Goal: Information Seeking & Learning: Learn about a topic

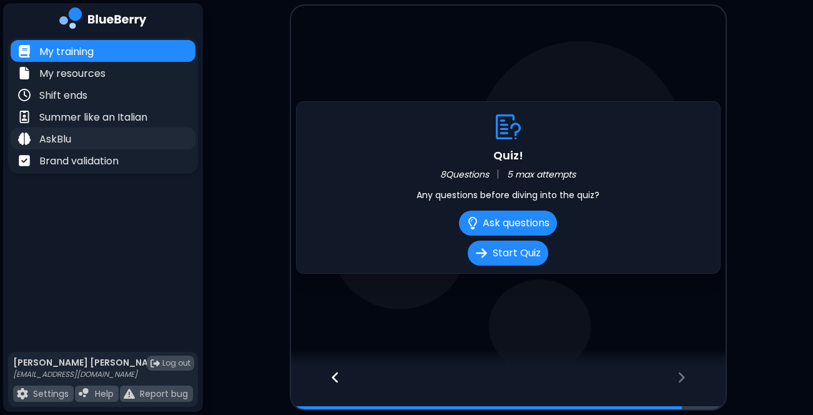
click at [64, 129] on div "AskBlu" at bounding box center [103, 138] width 185 height 22
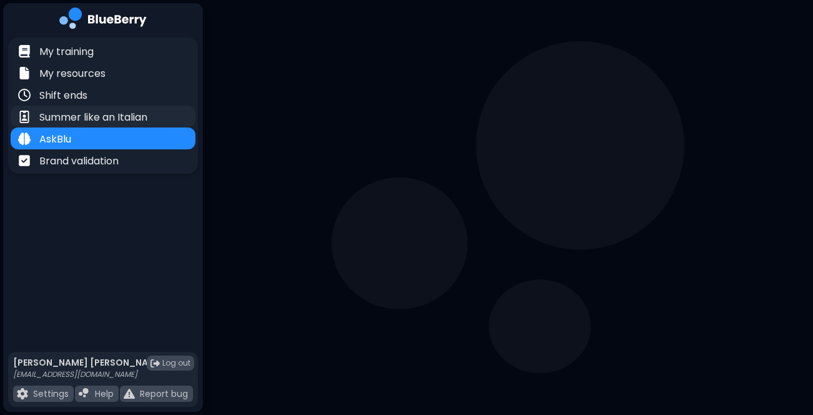
click at [69, 121] on p "Summer like an Italian" at bounding box center [93, 117] width 108 height 15
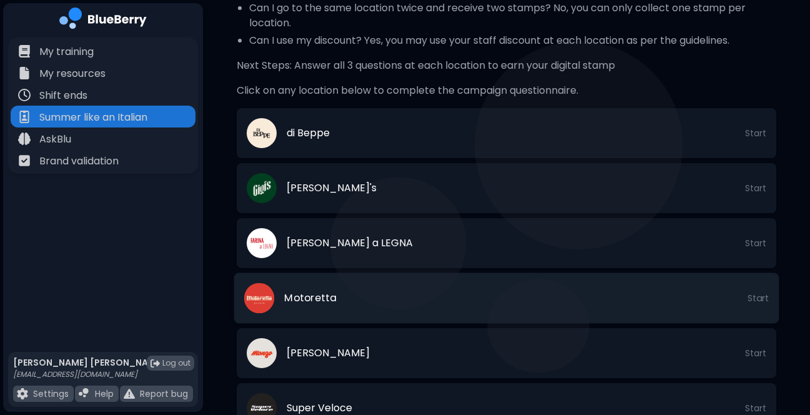
scroll to position [333, 0]
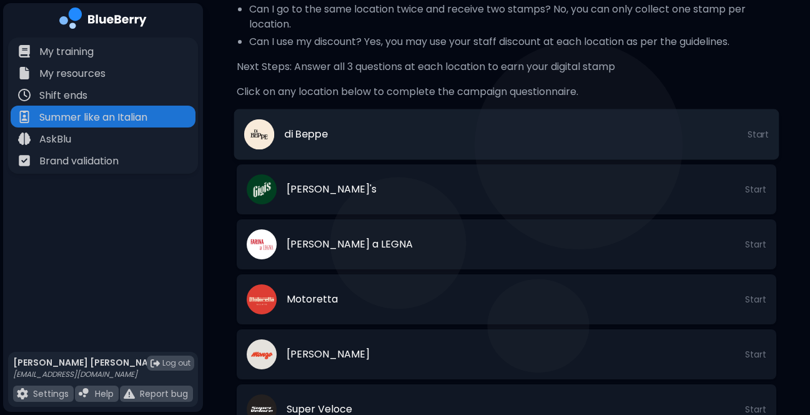
click at [426, 116] on li "di Beppe Start" at bounding box center [506, 134] width 545 height 51
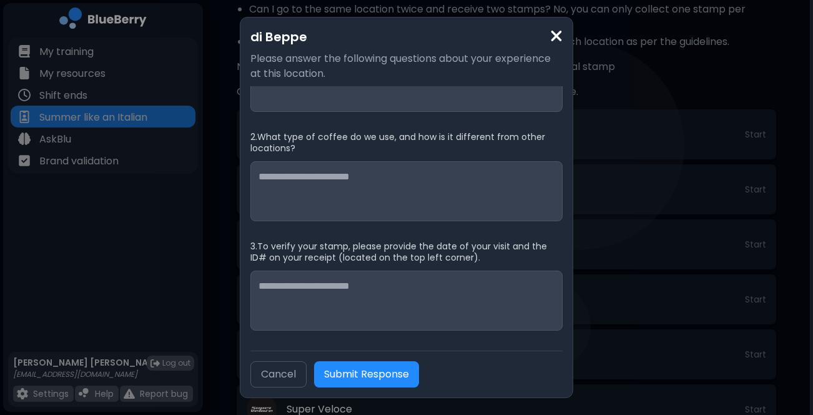
scroll to position [53, 0]
click at [552, 39] on img at bounding box center [556, 35] width 12 height 17
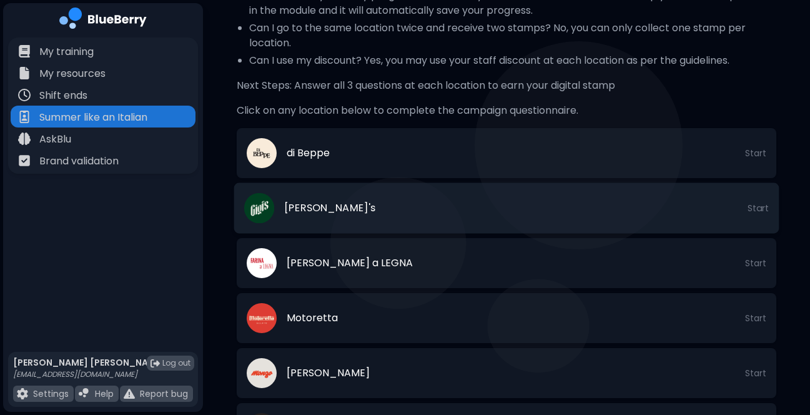
scroll to position [314, 0]
click at [413, 199] on li "[PERSON_NAME]'s Start" at bounding box center [506, 208] width 545 height 51
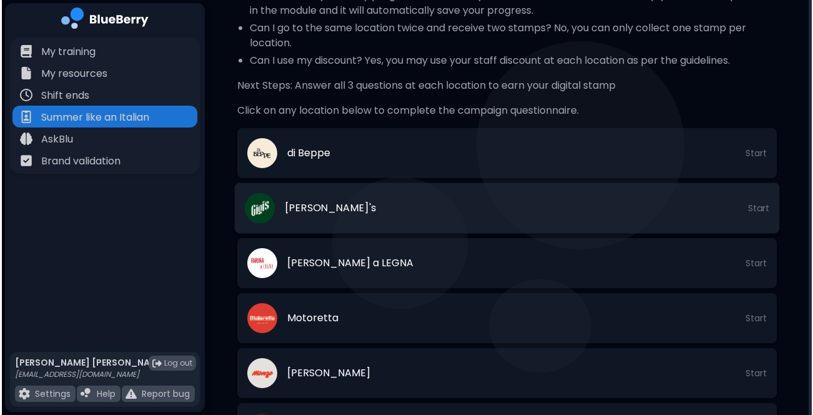
scroll to position [0, 0]
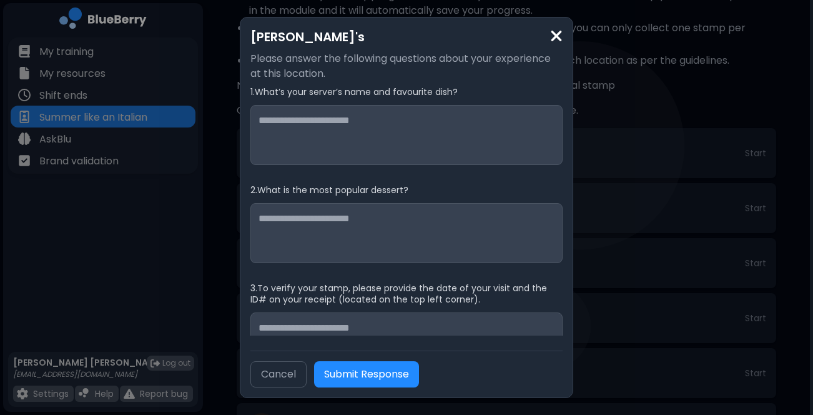
click at [560, 26] on div "[PERSON_NAME]'s Please answer the following questions about your experience at …" at bounding box center [406, 207] width 333 height 380
click at [554, 36] on img at bounding box center [556, 35] width 12 height 17
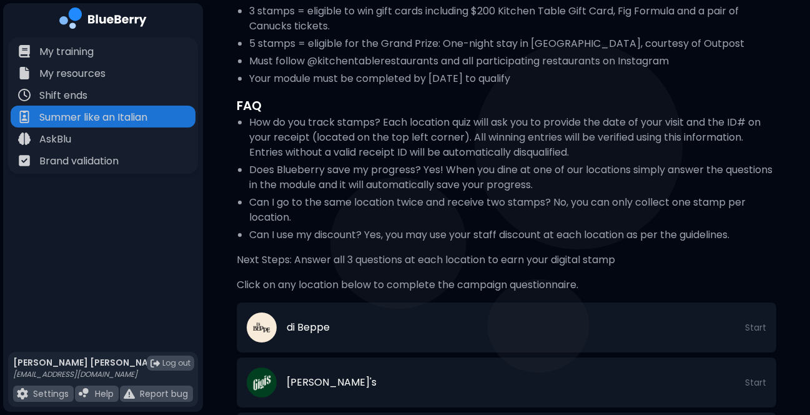
scroll to position [141, 0]
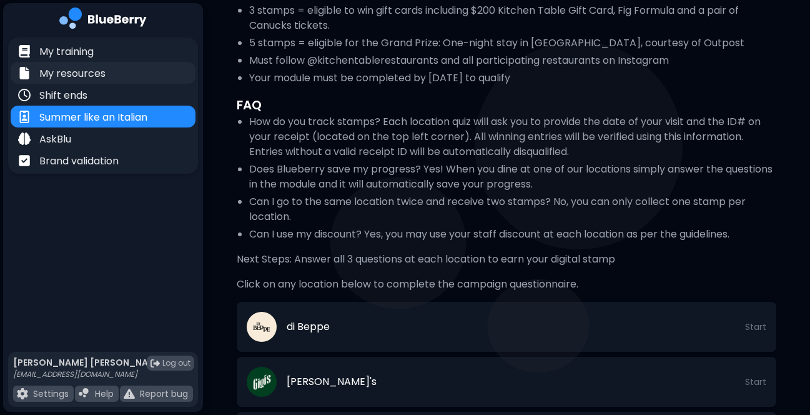
click at [139, 66] on div "My resources" at bounding box center [103, 73] width 185 height 22
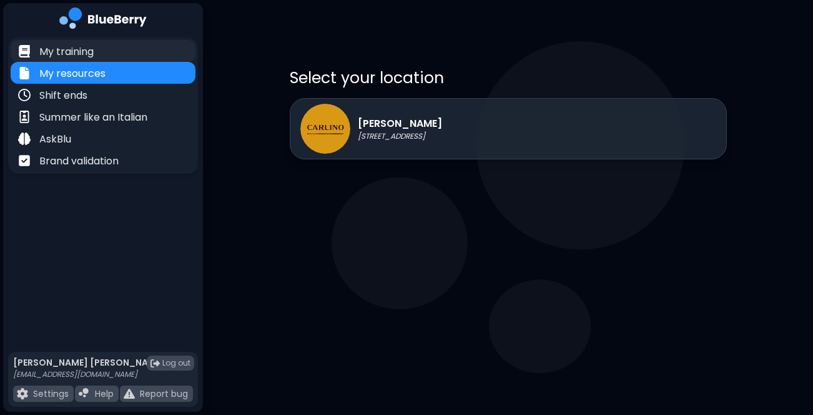
click at [130, 56] on div "My training" at bounding box center [103, 51] width 185 height 22
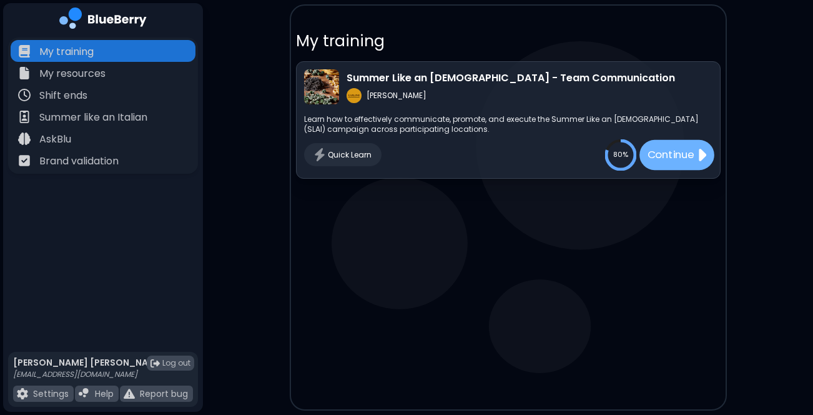
click at [658, 152] on p "Continue" at bounding box center [670, 155] width 47 height 16
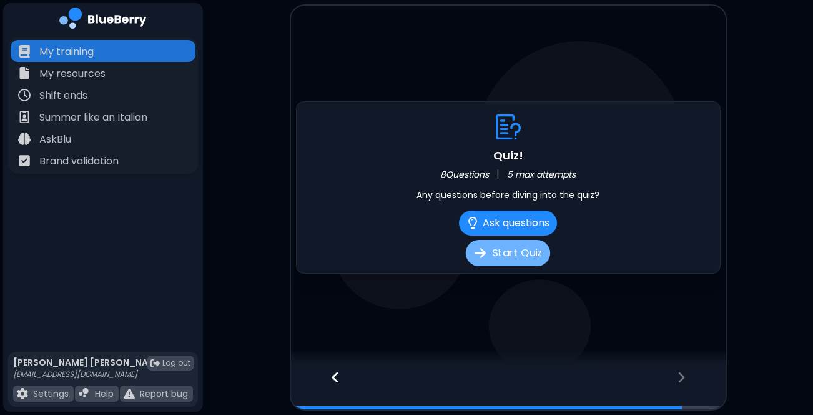
click at [533, 255] on button "Start Quiz" at bounding box center [508, 253] width 84 height 26
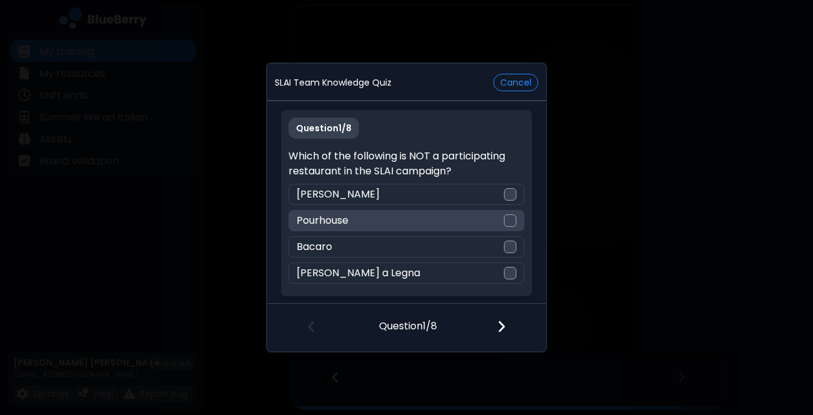
click at [363, 215] on div "Pourhouse" at bounding box center [405, 220] width 235 height 21
click at [496, 330] on div at bounding box center [509, 327] width 74 height 46
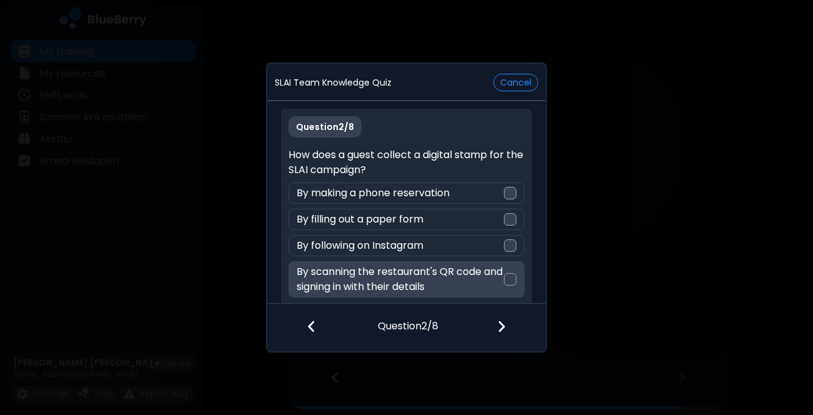
click at [503, 287] on div "By scanning the restaurant's QR code and signing in with their details" at bounding box center [405, 279] width 235 height 36
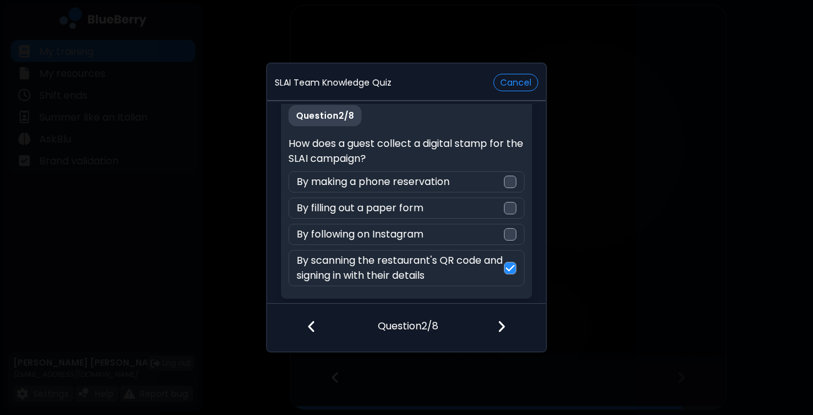
scroll to position [11, 0]
click at [502, 323] on img at bounding box center [501, 326] width 9 height 14
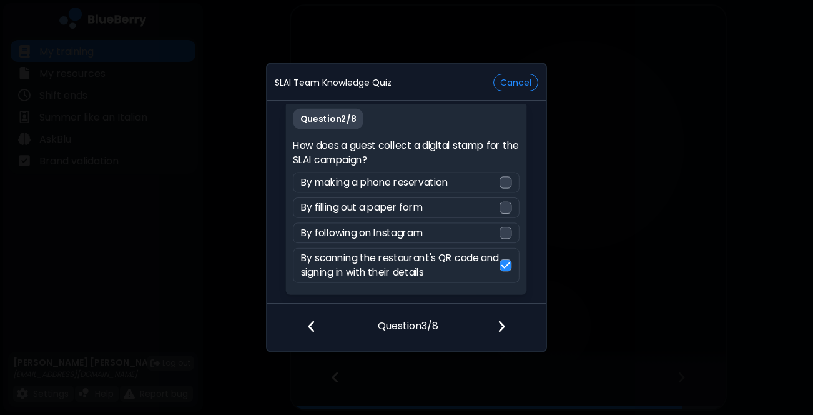
scroll to position [0, 0]
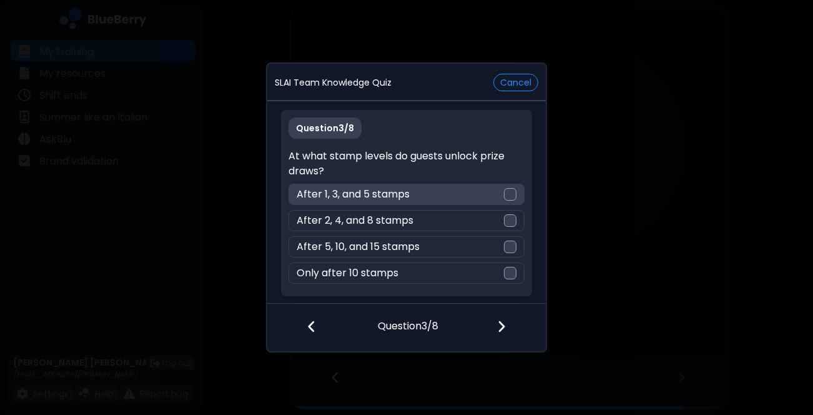
click at [498, 196] on div "After 1, 3, and 5 stamps" at bounding box center [405, 194] width 235 height 21
click at [503, 327] on img at bounding box center [501, 326] width 9 height 14
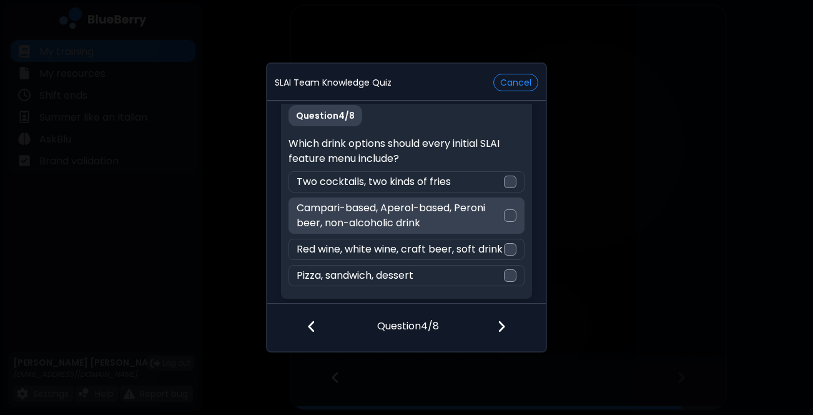
scroll to position [26, 0]
click at [510, 210] on div "Campari-based, Aperol-based, Peroni beer, non-alcoholic drink" at bounding box center [405, 215] width 235 height 36
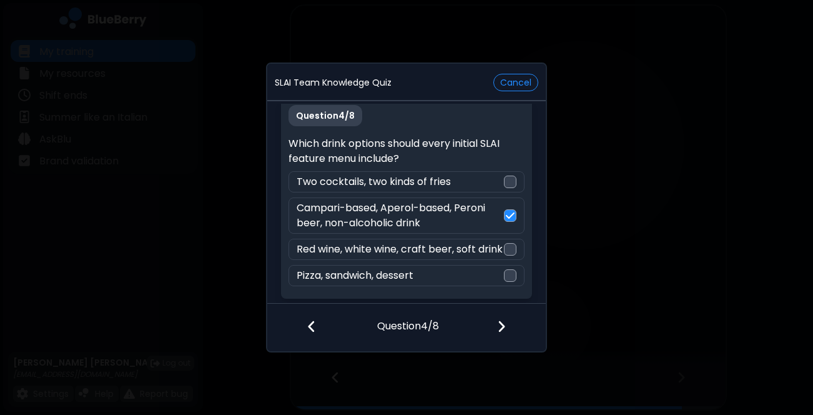
click at [497, 332] on img at bounding box center [501, 326] width 9 height 14
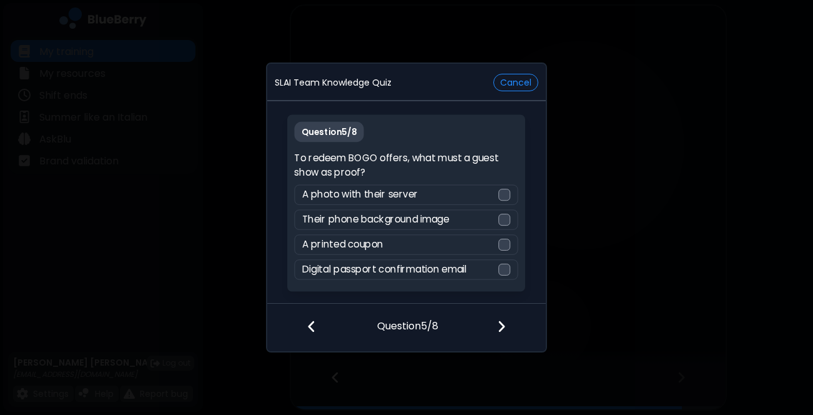
scroll to position [0, 0]
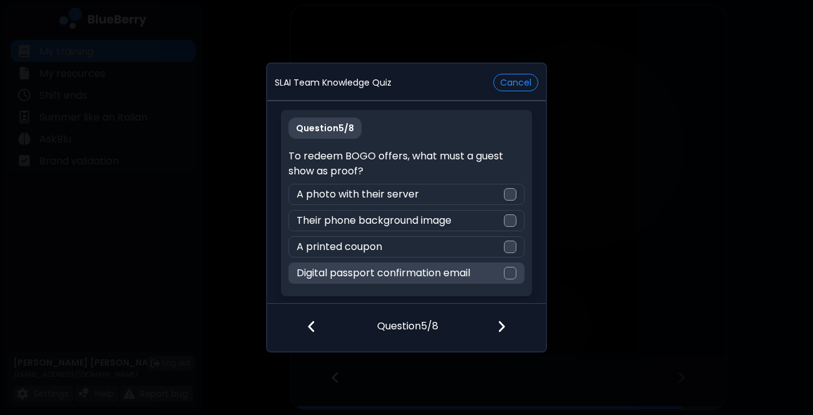
click at [510, 267] on div at bounding box center [510, 273] width 12 height 12
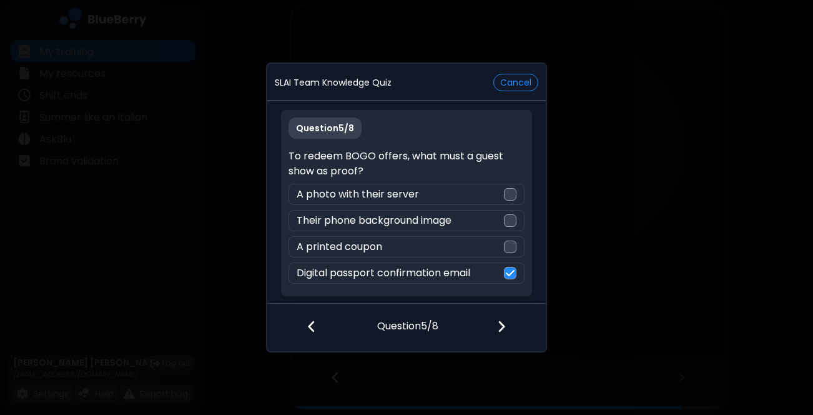
click at [500, 329] on img at bounding box center [501, 326] width 9 height 14
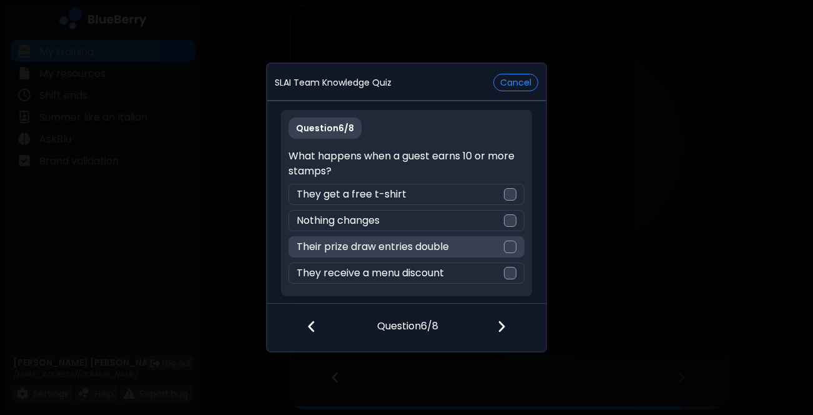
click at [489, 244] on div "Their prize draw entries double" at bounding box center [405, 246] width 235 height 21
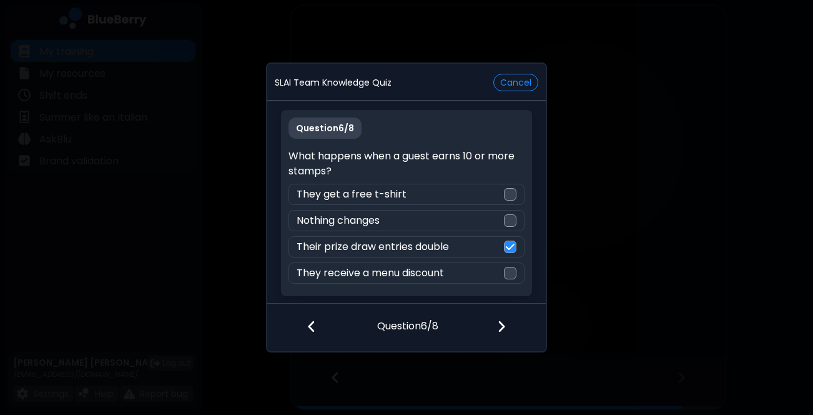
click at [498, 324] on img at bounding box center [501, 326] width 9 height 14
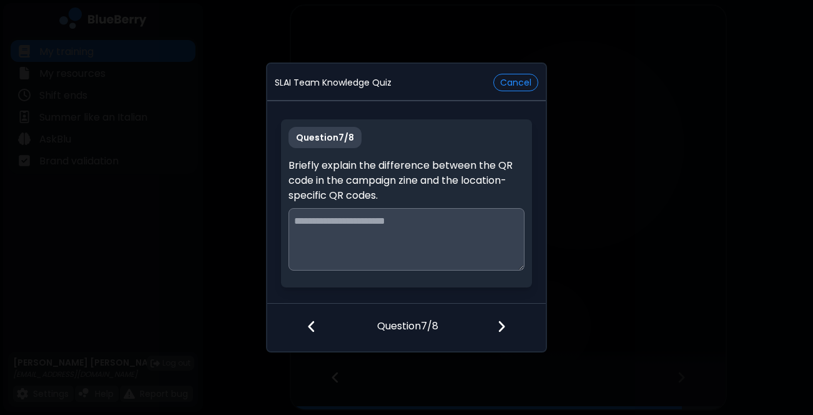
click at [494, 260] on textarea at bounding box center [405, 239] width 235 height 62
click at [479, 254] on textarea at bounding box center [405, 239] width 235 height 62
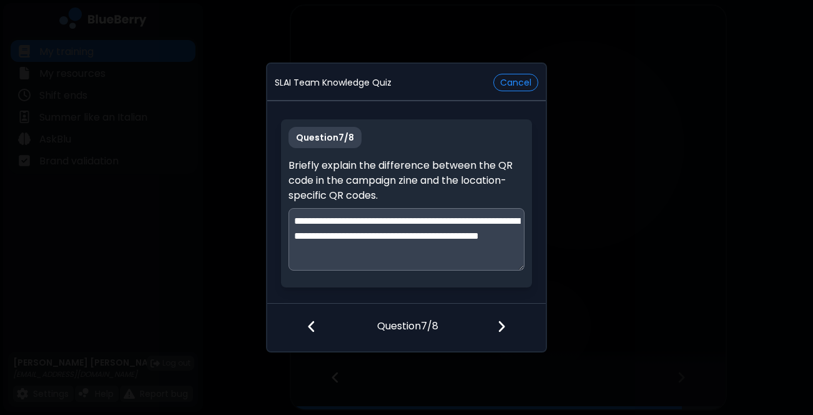
type textarea "**********"
click at [505, 327] on img at bounding box center [501, 326] width 9 height 14
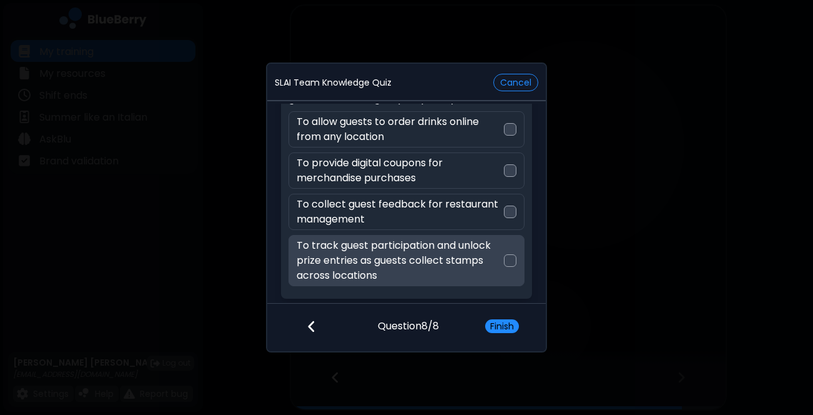
scroll to position [71, 0]
click at [491, 253] on p "To track guest participation and unlock prize entries as guests collect stamps …" at bounding box center [400, 260] width 207 height 45
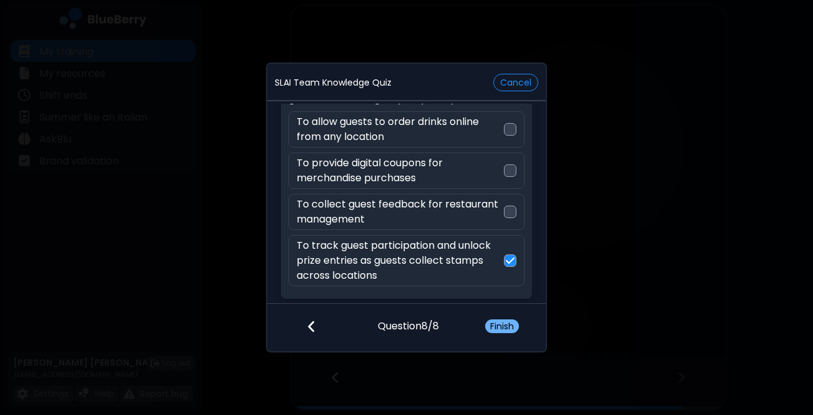
click at [497, 322] on button "Finish" at bounding box center [502, 326] width 34 height 14
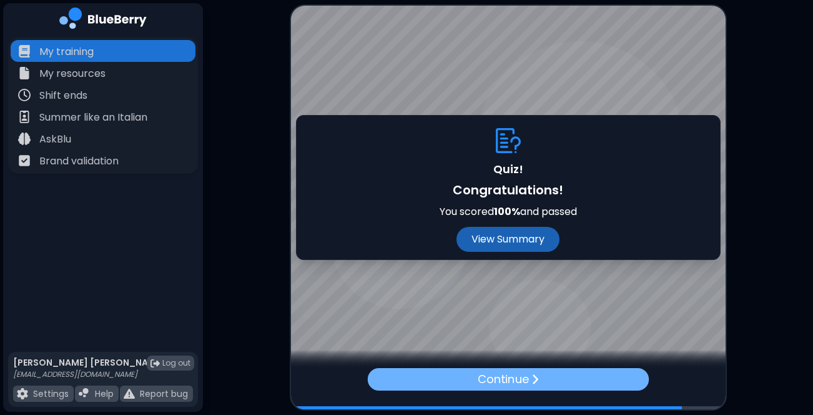
click at [498, 383] on p "Continue" at bounding box center [503, 378] width 51 height 17
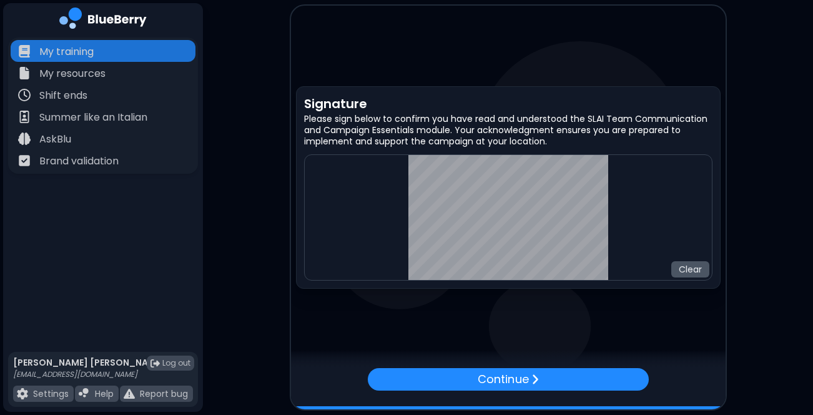
click at [678, 268] on button "Clear" at bounding box center [690, 269] width 38 height 16
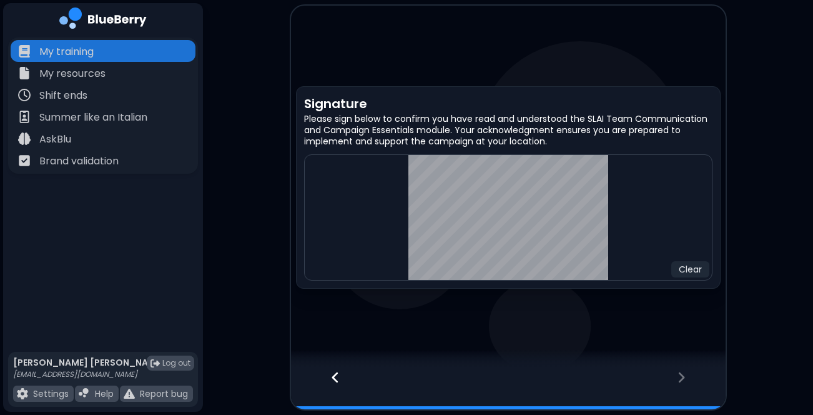
click at [698, 136] on div "Signature Please sign below to confirm you have read and understood the SLAI Te…" at bounding box center [508, 187] width 425 height 202
click at [675, 373] on div at bounding box center [689, 388] width 74 height 41
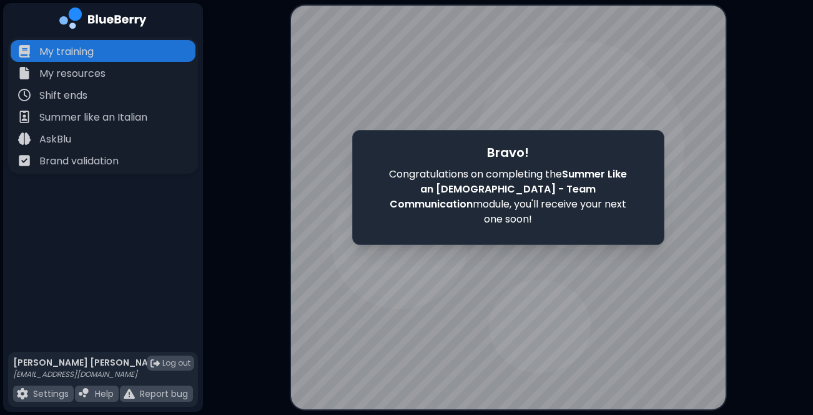
scroll to position [0, 0]
click at [370, 328] on div at bounding box center [508, 208] width 435 height 404
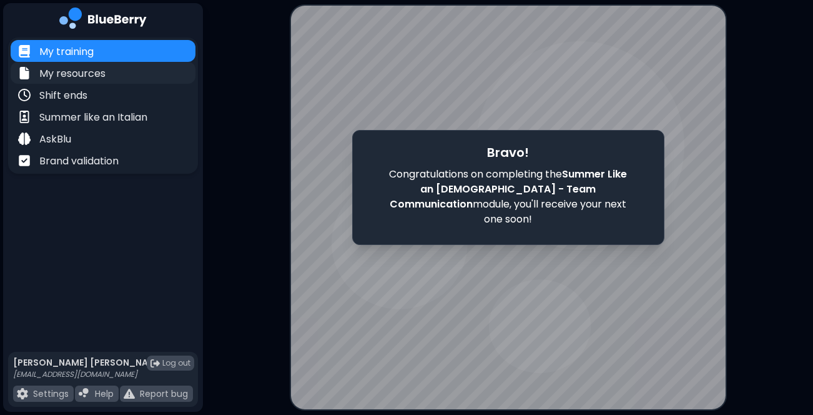
click at [107, 69] on div "My resources" at bounding box center [103, 73] width 185 height 22
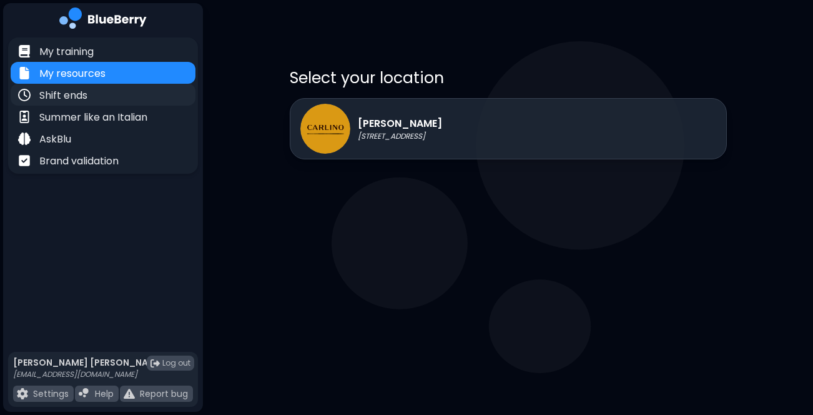
click at [101, 88] on div "Shift ends" at bounding box center [103, 95] width 185 height 22
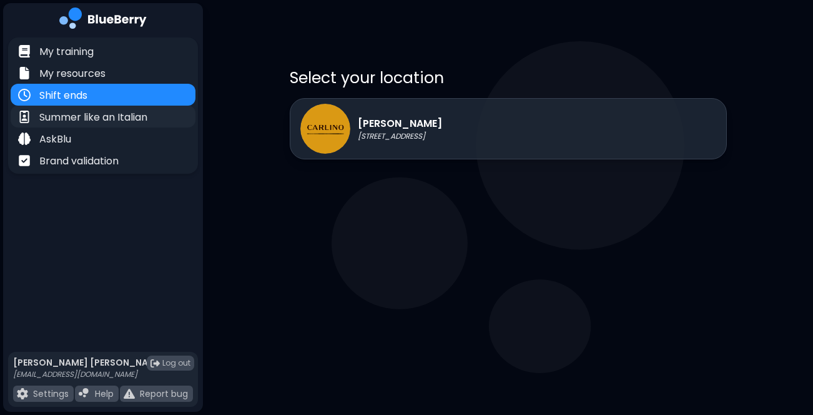
click at [94, 117] on p "Summer like an Italian" at bounding box center [93, 117] width 108 height 15
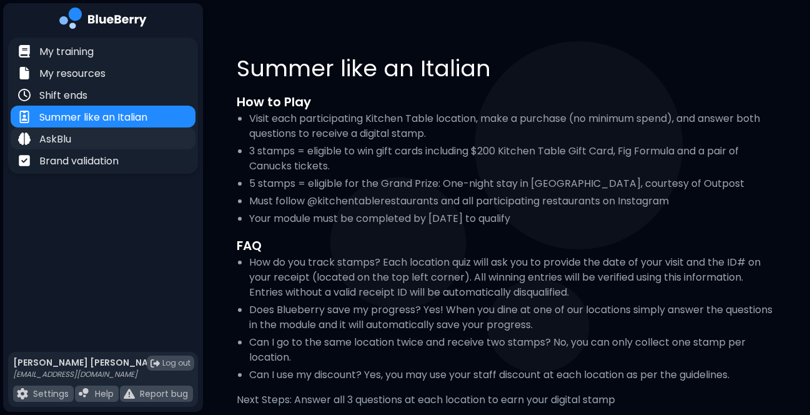
click at [83, 146] on div "AskBlu" at bounding box center [103, 138] width 185 height 22
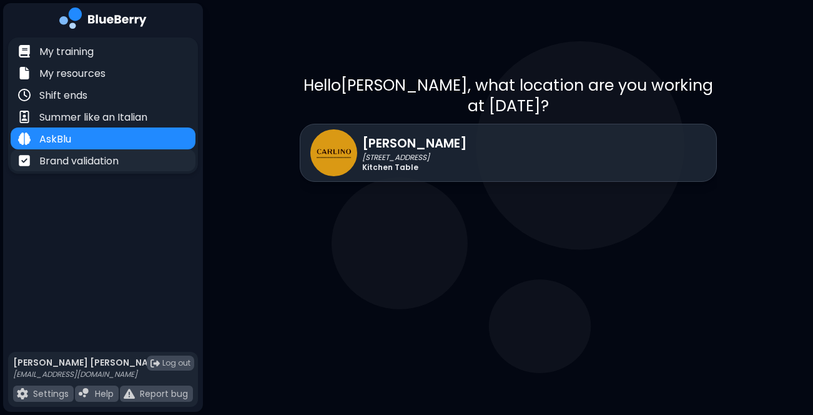
click at [82, 167] on p "Brand validation" at bounding box center [78, 161] width 79 height 15
